Goal: Transaction & Acquisition: Obtain resource

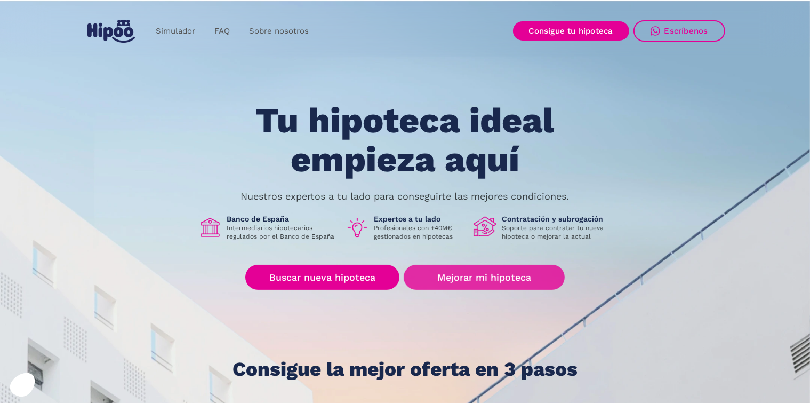
click at [467, 280] on link "Mejorar mi hipoteca" at bounding box center [484, 276] width 160 height 25
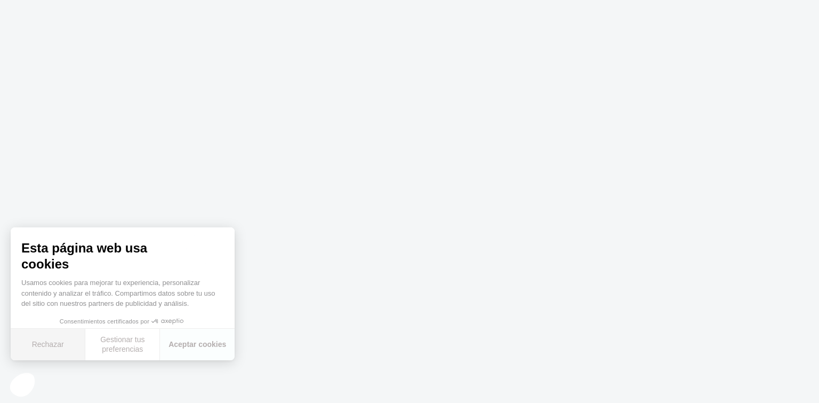
click at [45, 345] on button "Rechazar" at bounding box center [48, 343] width 75 height 31
